Goal: Check status

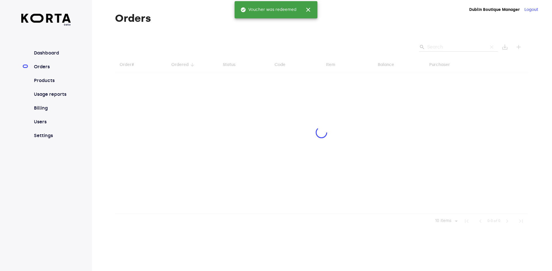
click at [446, 45] on div at bounding box center [321, 133] width 412 height 191
click at [440, 51] on div at bounding box center [321, 133] width 412 height 191
click at [442, 47] on div at bounding box center [321, 133] width 412 height 191
click at [442, 51] on div at bounding box center [321, 133] width 412 height 191
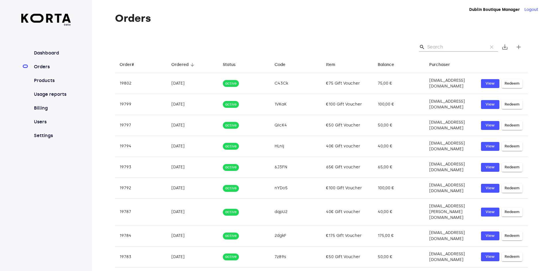
click at [446, 48] on input "Search" at bounding box center [455, 47] width 56 height 9
click at [442, 48] on input "Search" at bounding box center [455, 47] width 56 height 9
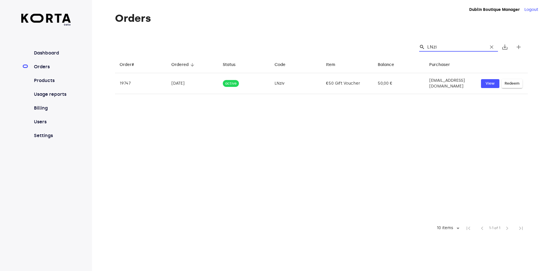
type input "LNziv"
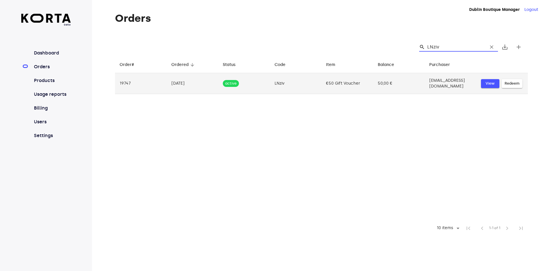
click at [486, 81] on span "View" at bounding box center [489, 83] width 13 height 7
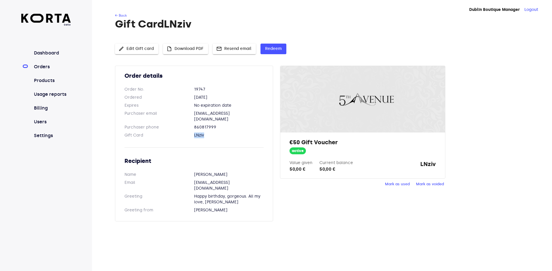
drag, startPoint x: 208, startPoint y: 132, endPoint x: 193, endPoint y: 129, distance: 15.5
click at [193, 133] on dl "Gift Card LNziv" at bounding box center [193, 136] width 139 height 6
copy dl "LNziv"
click at [402, 186] on span "Mark as used" at bounding box center [397, 184] width 25 height 7
